Goal: Task Accomplishment & Management: Manage account settings

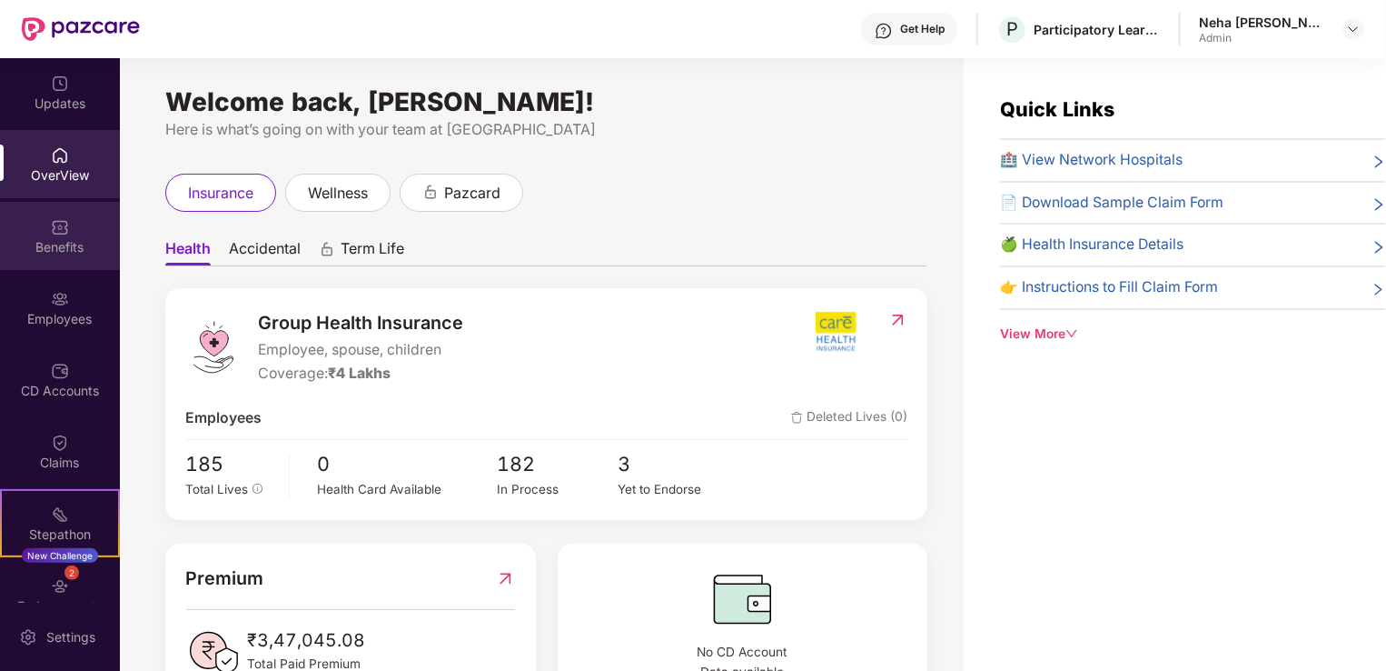
click at [55, 236] on div "Benefits" at bounding box center [60, 236] width 120 height 68
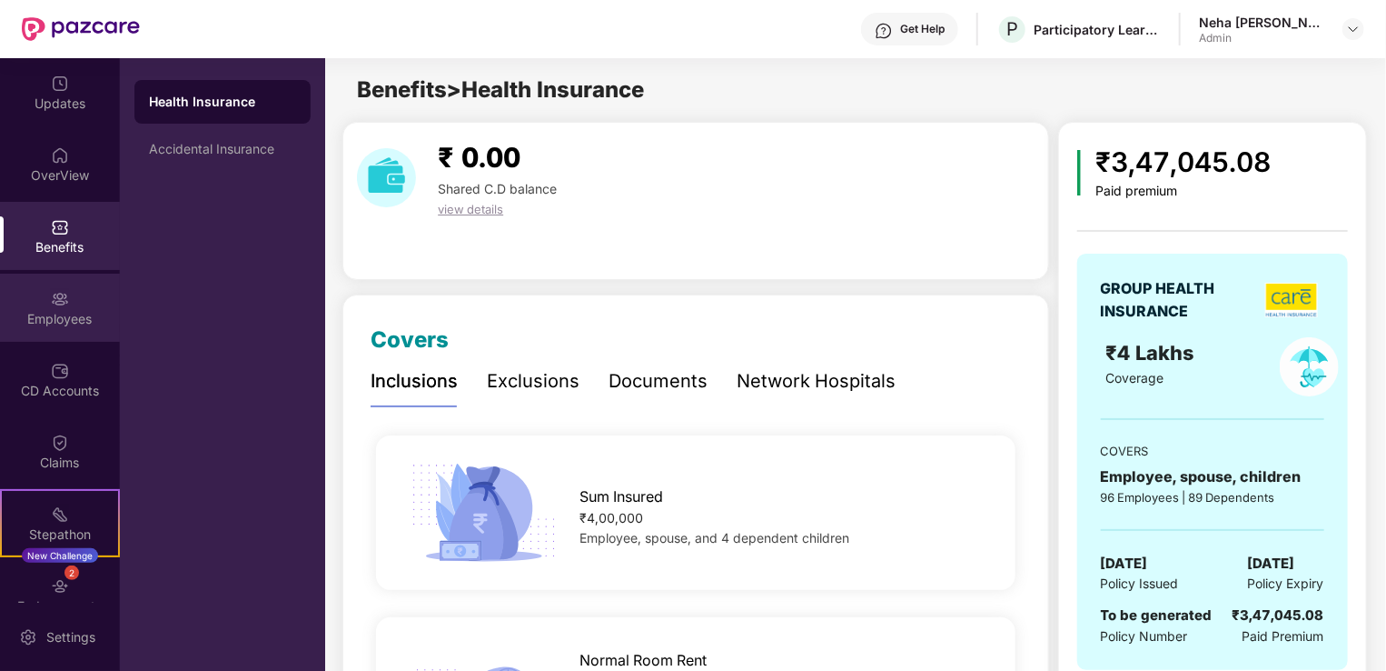
click at [60, 305] on img at bounding box center [60, 299] width 18 height 18
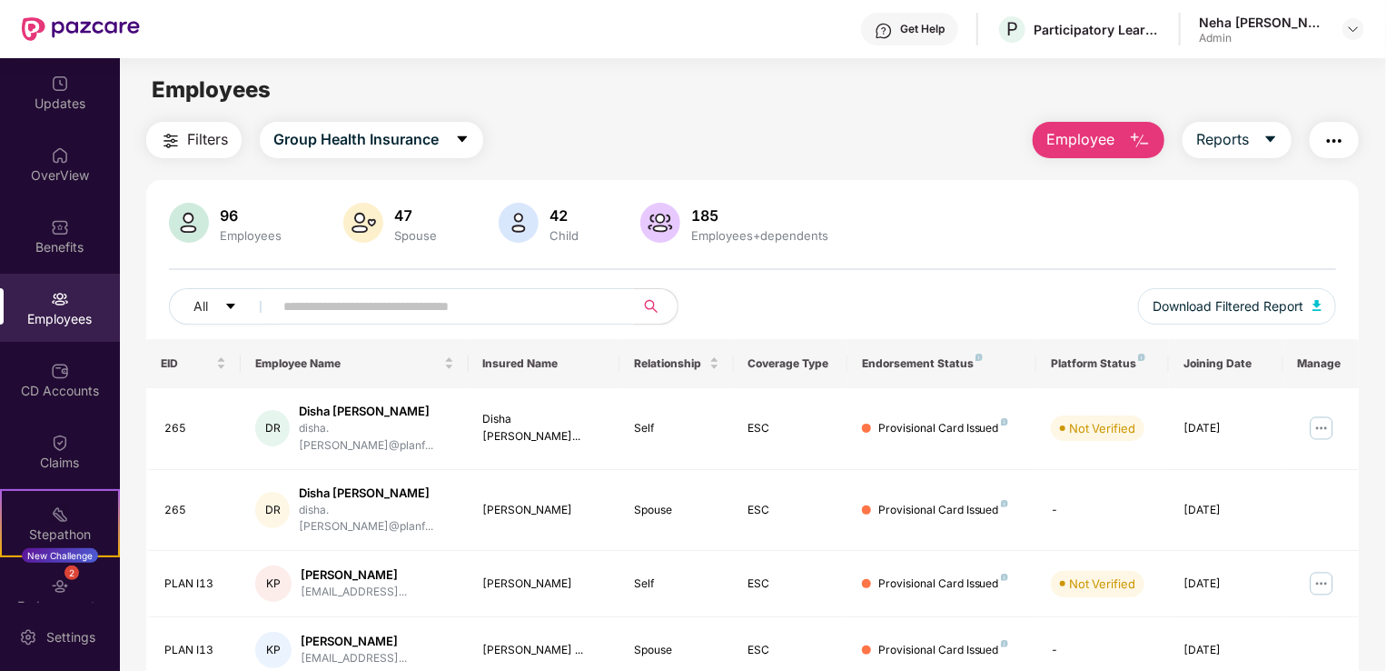
click at [480, 304] on input "text" at bounding box center [446, 306] width 326 height 27
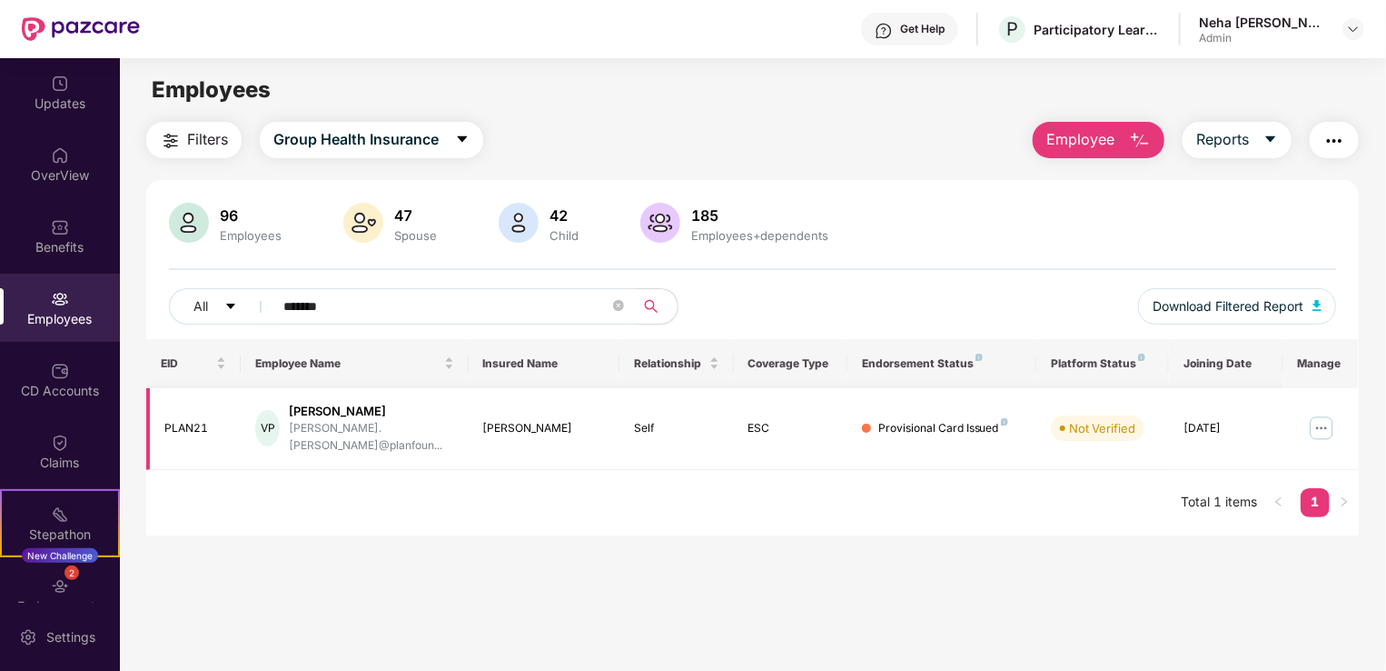
type input "*******"
click at [963, 420] on div "Provisional Card Issued" at bounding box center [944, 428] width 130 height 17
click at [1322, 419] on img at bounding box center [1321, 427] width 29 height 29
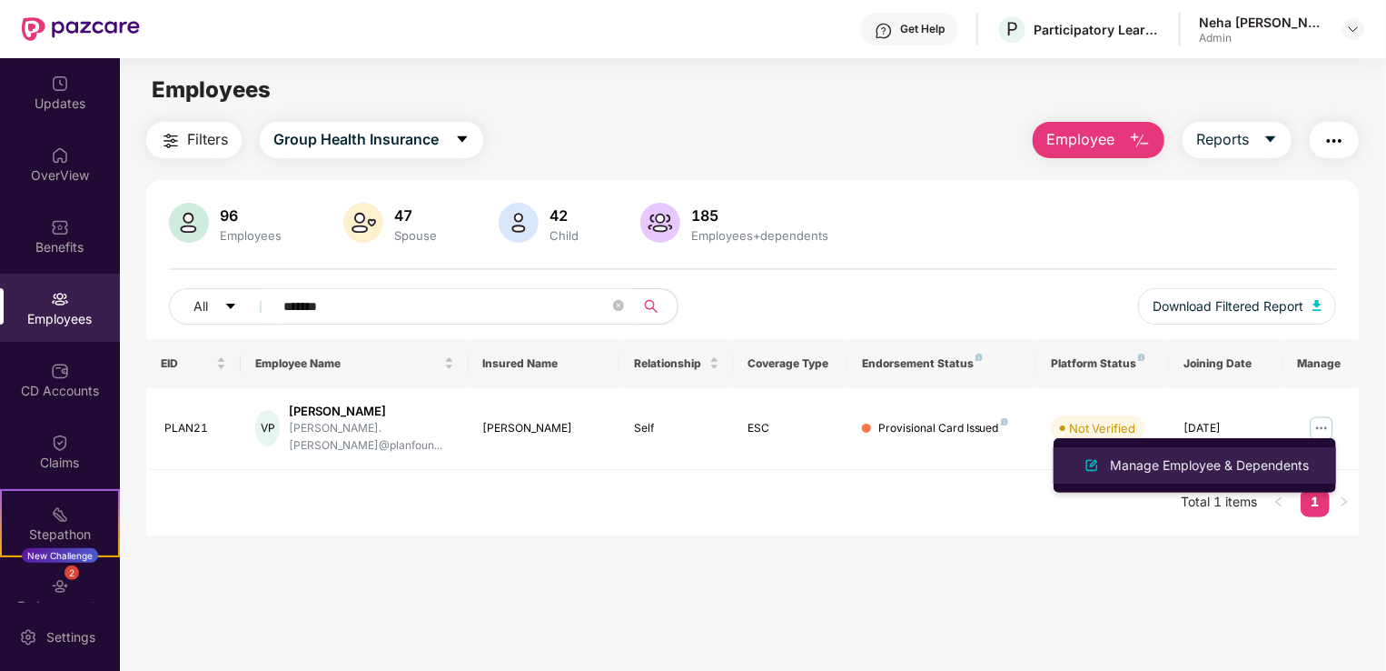
click at [1207, 457] on div "Manage Employee & Dependents" at bounding box center [1210, 465] width 206 height 20
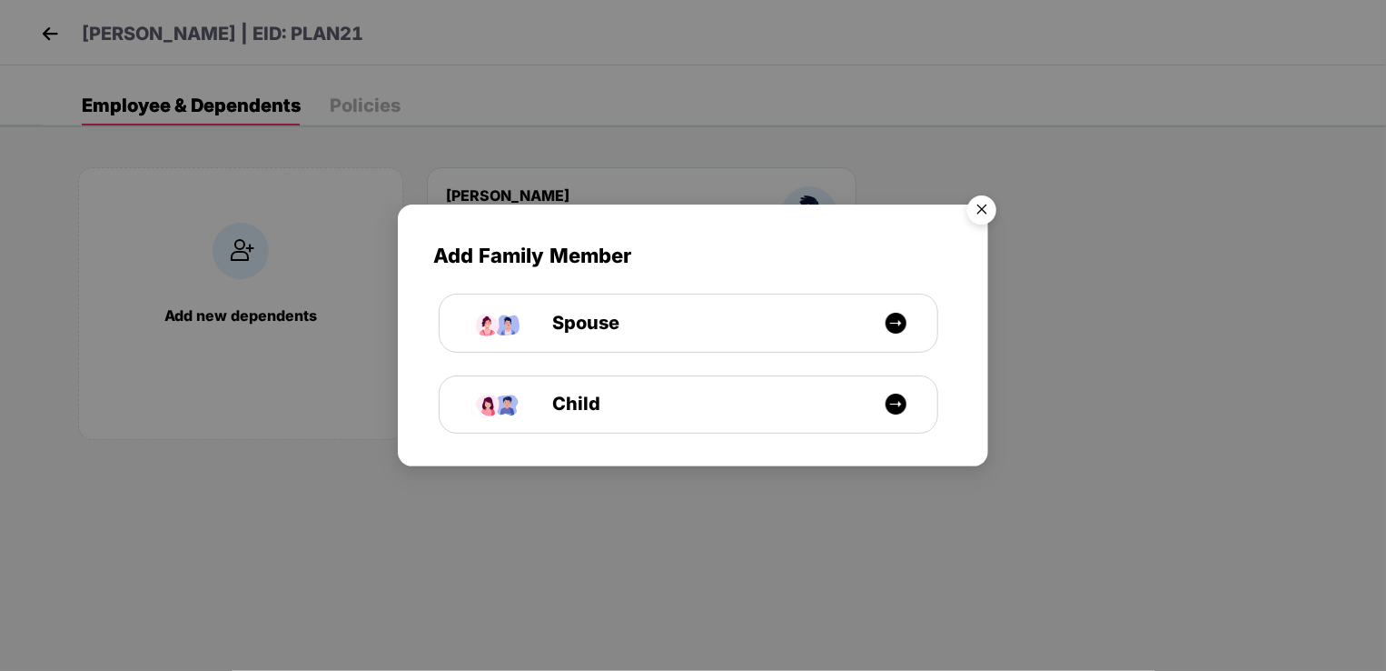
click at [988, 211] on img "Close" at bounding box center [982, 212] width 51 height 51
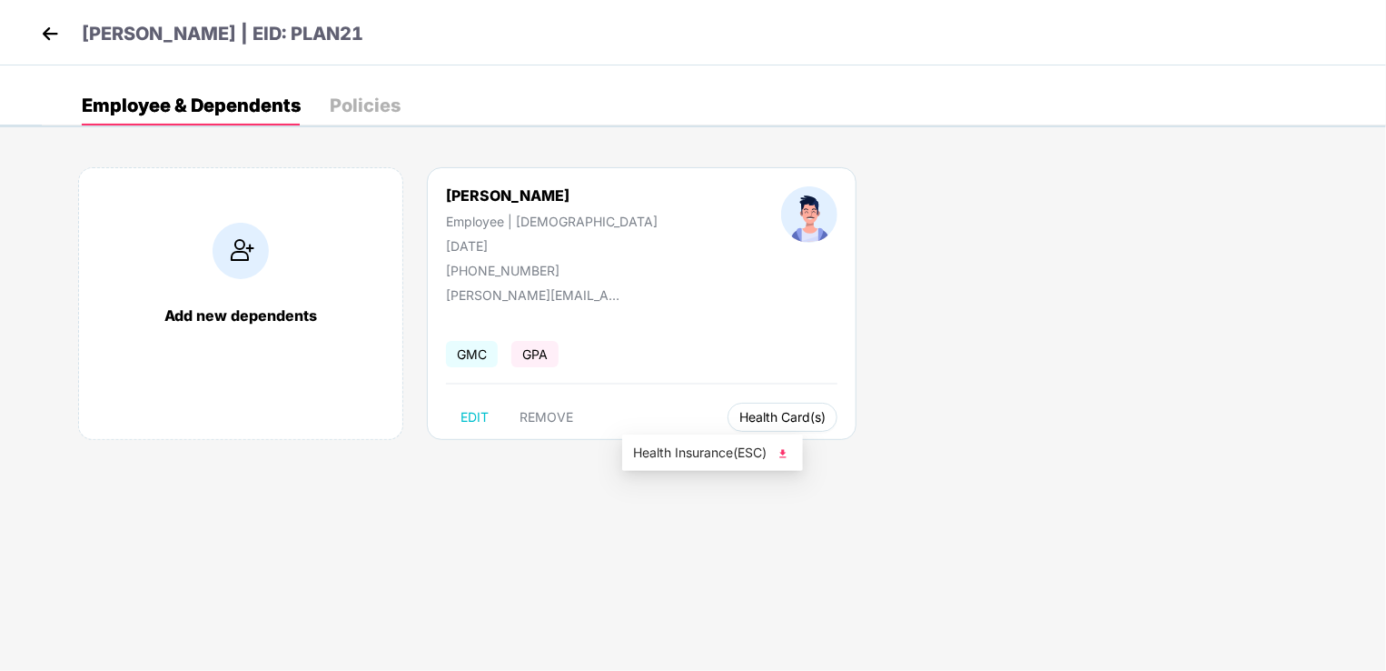
click at [740, 422] on span "Health Card(s)" at bounding box center [783, 416] width 86 height 9
click at [685, 450] on span "Health Insurance(ESC)" at bounding box center [712, 452] width 159 height 20
